Goal: Transaction & Acquisition: Purchase product/service

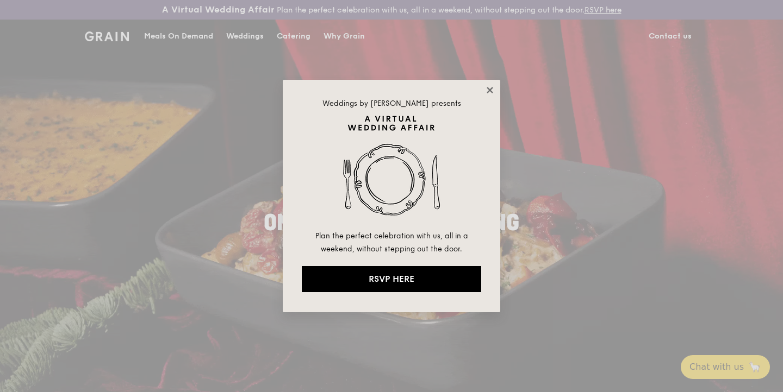
click at [489, 92] on icon at bounding box center [490, 90] width 10 height 10
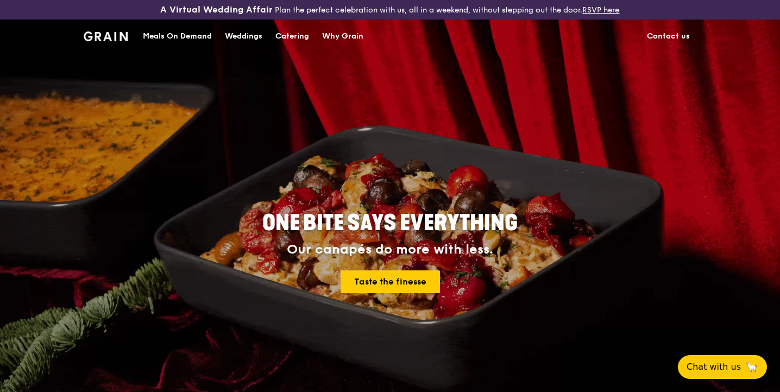
click at [195, 40] on div "Meals On Demand" at bounding box center [177, 36] width 69 height 33
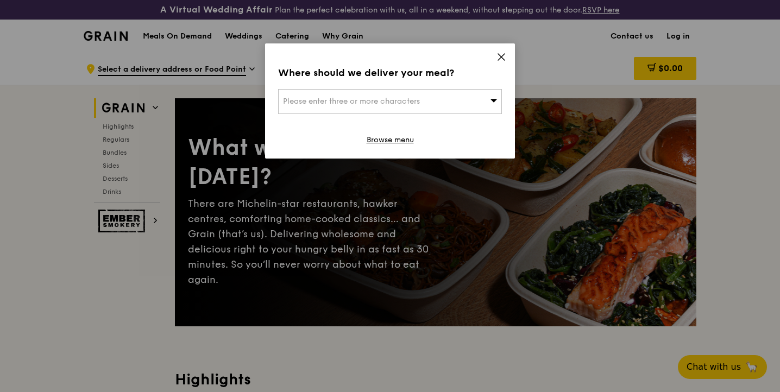
click at [393, 107] on div "Please enter three or more characters" at bounding box center [390, 101] width 224 height 25
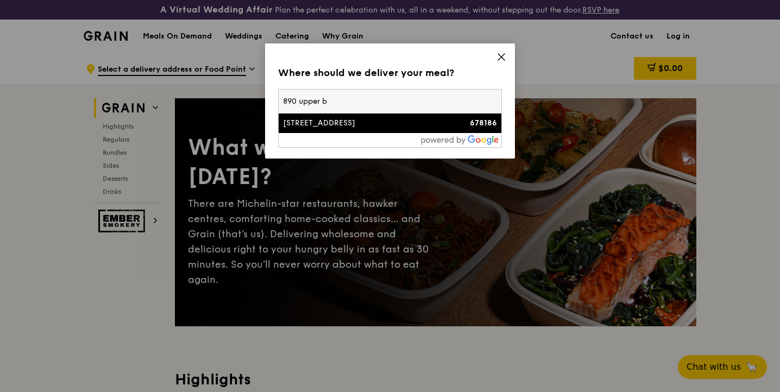
type input "890 upper b"
click at [377, 121] on div "[STREET_ADDRESS]" at bounding box center [363, 123] width 161 height 11
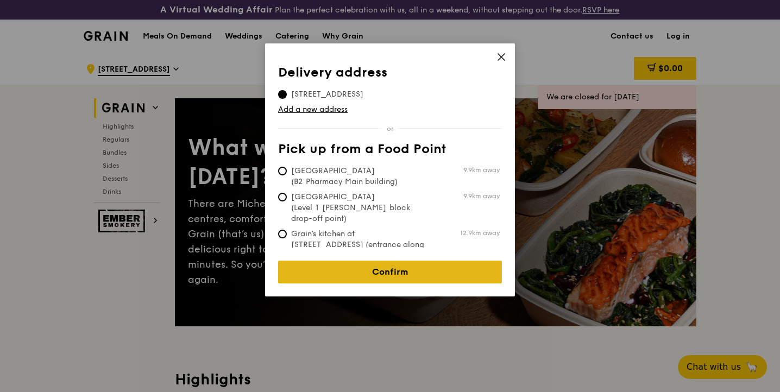
click at [403, 265] on link "Confirm" at bounding box center [390, 272] width 224 height 23
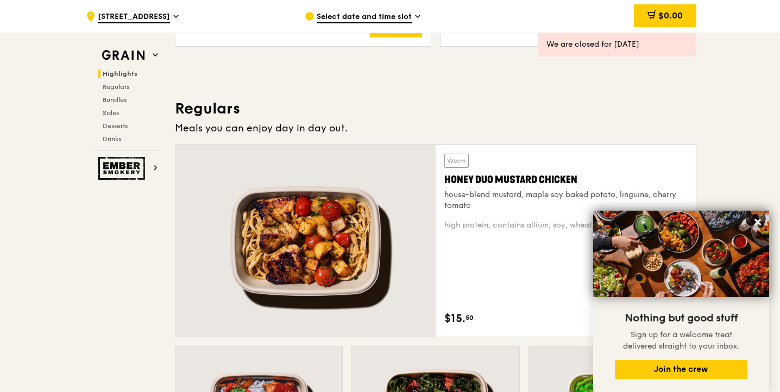
scroll to position [680, 0]
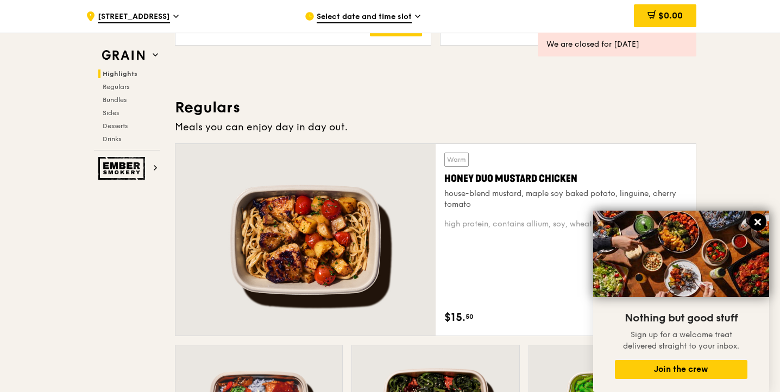
click at [756, 223] on icon at bounding box center [758, 222] width 7 height 7
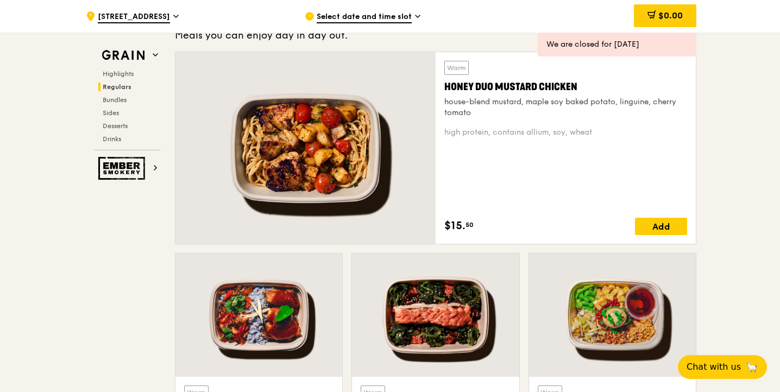
scroll to position [769, 0]
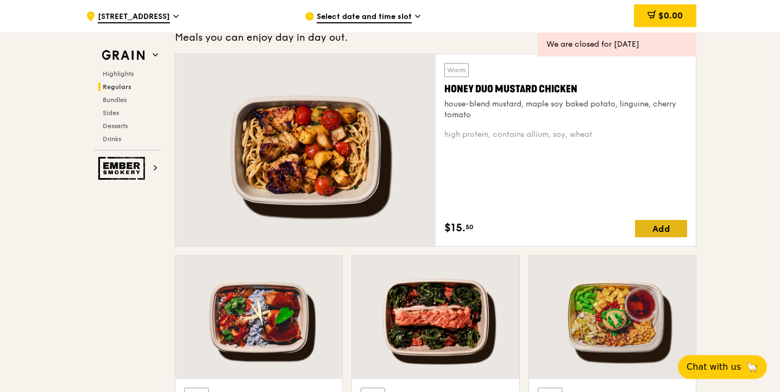
click at [661, 230] on div "Add" at bounding box center [661, 228] width 52 height 17
